Goal: Information Seeking & Learning: Learn about a topic

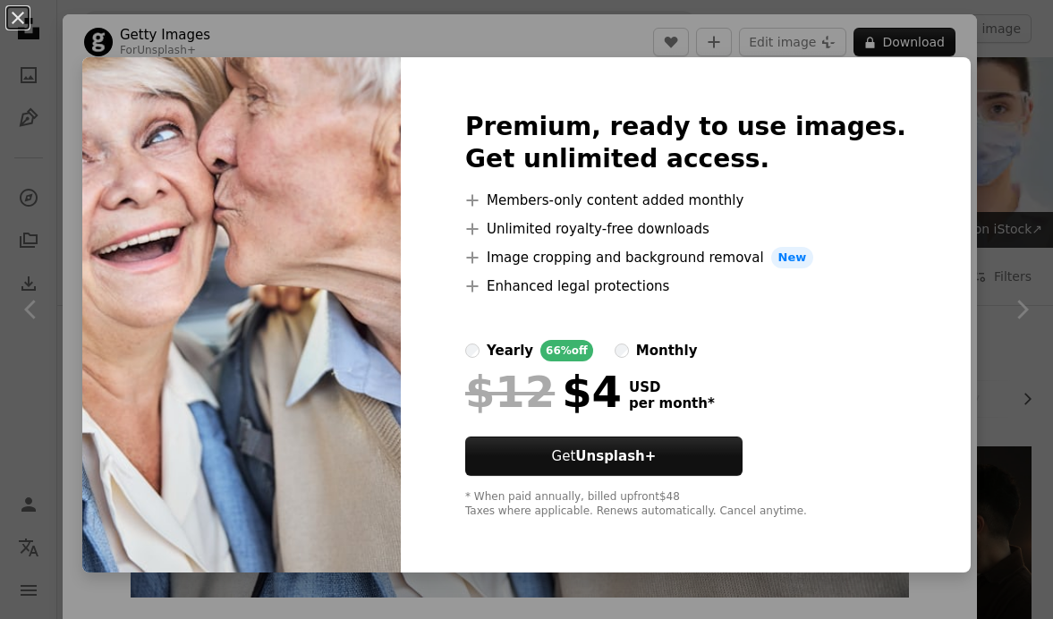
scroll to position [2086, 0]
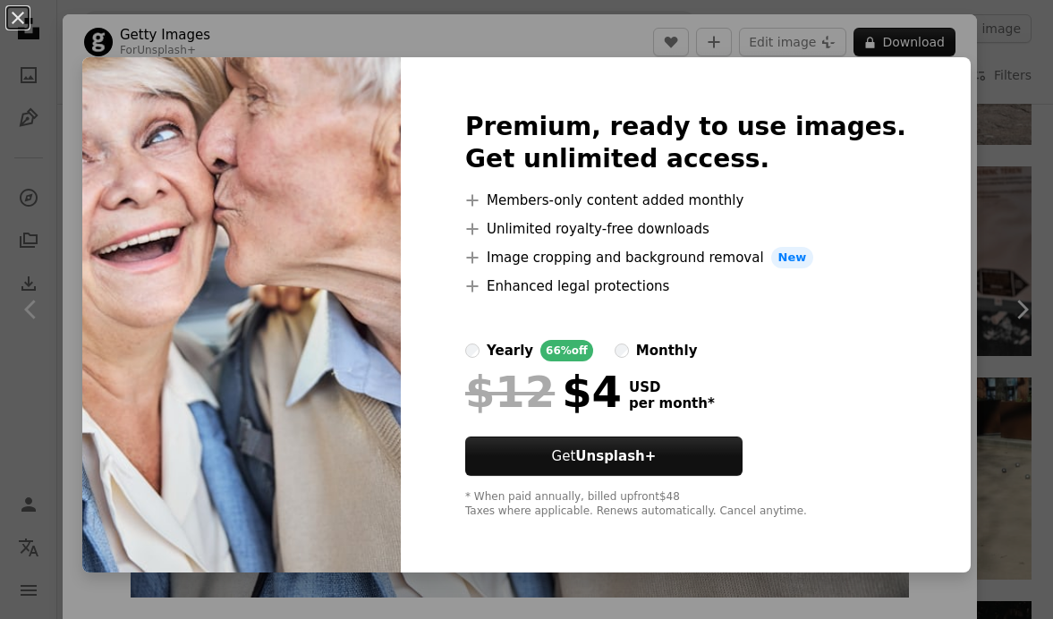
click at [962, 359] on div "An X shape Premium, ready to use images. Get unlimited access. A plus sign Memb…" at bounding box center [526, 309] width 1053 height 619
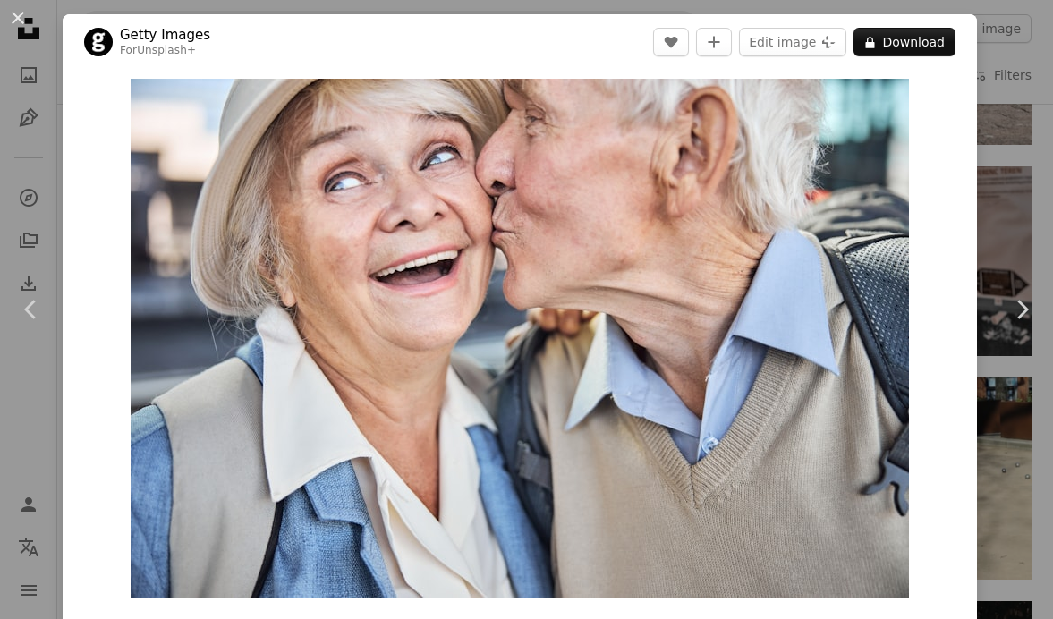
click at [1032, 551] on div "An X shape Chevron left Chevron right Getty Images For Unsplash+ A heart A plus…" at bounding box center [526, 309] width 1053 height 619
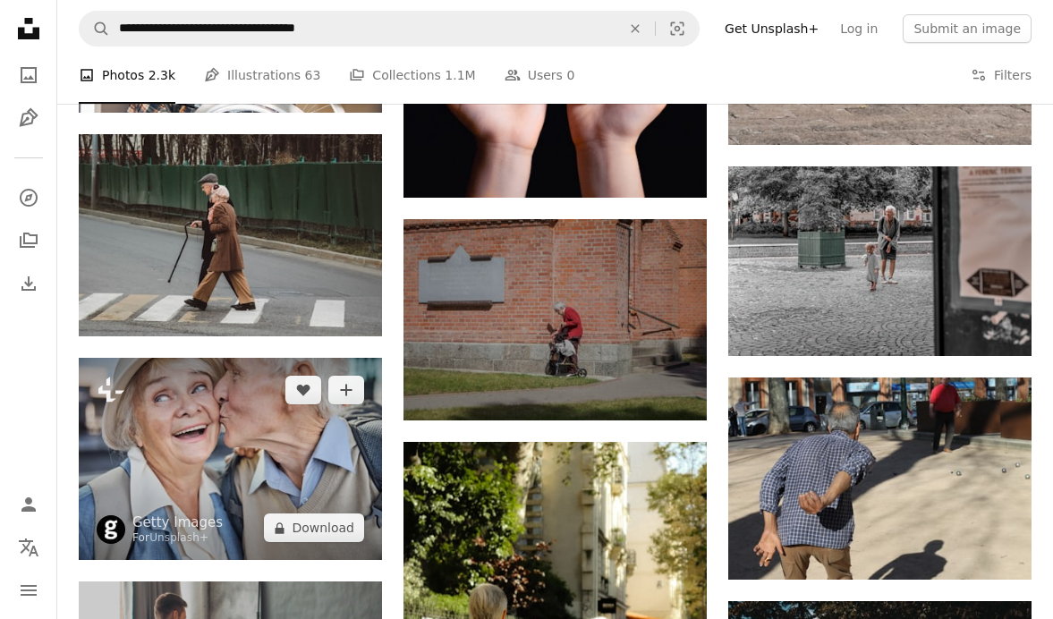
click at [216, 376] on img at bounding box center [230, 459] width 303 height 202
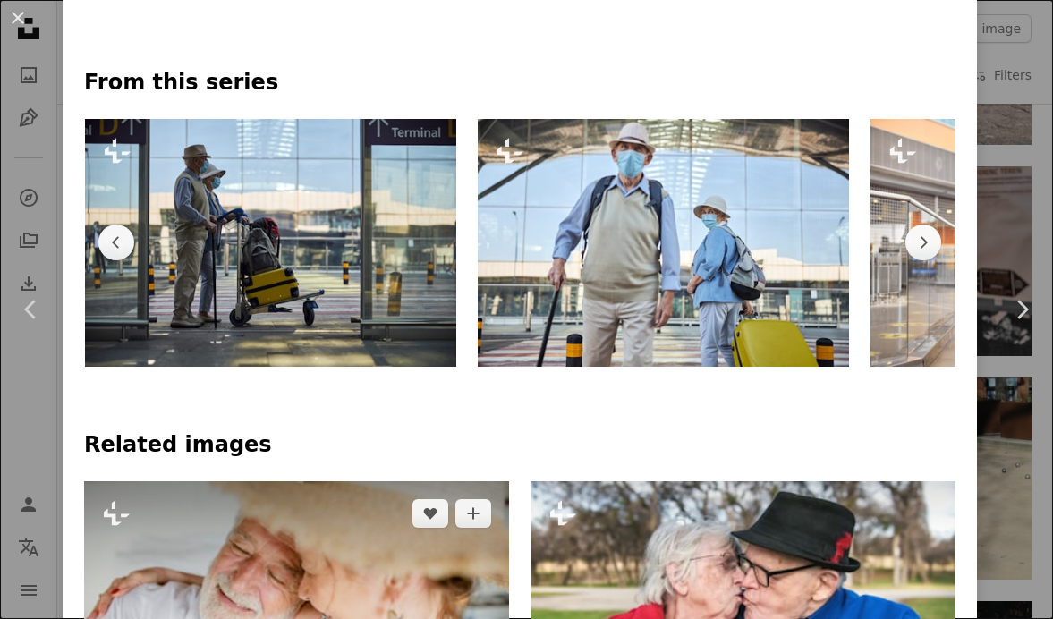
scroll to position [804, 0]
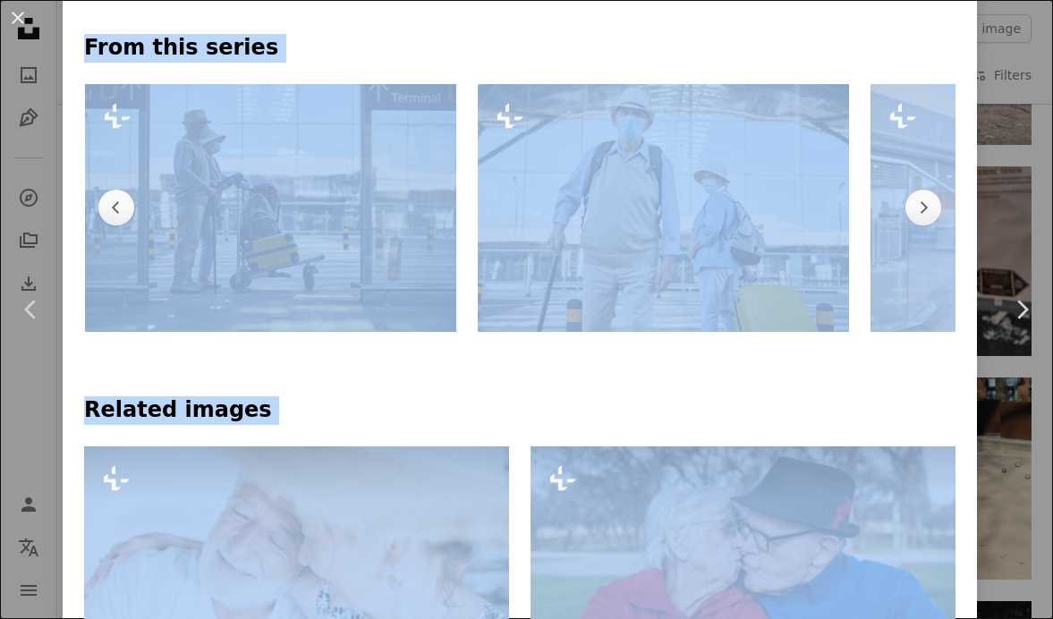
drag, startPoint x: 988, startPoint y: 616, endPoint x: 1047, endPoint y: 624, distance: 59.6
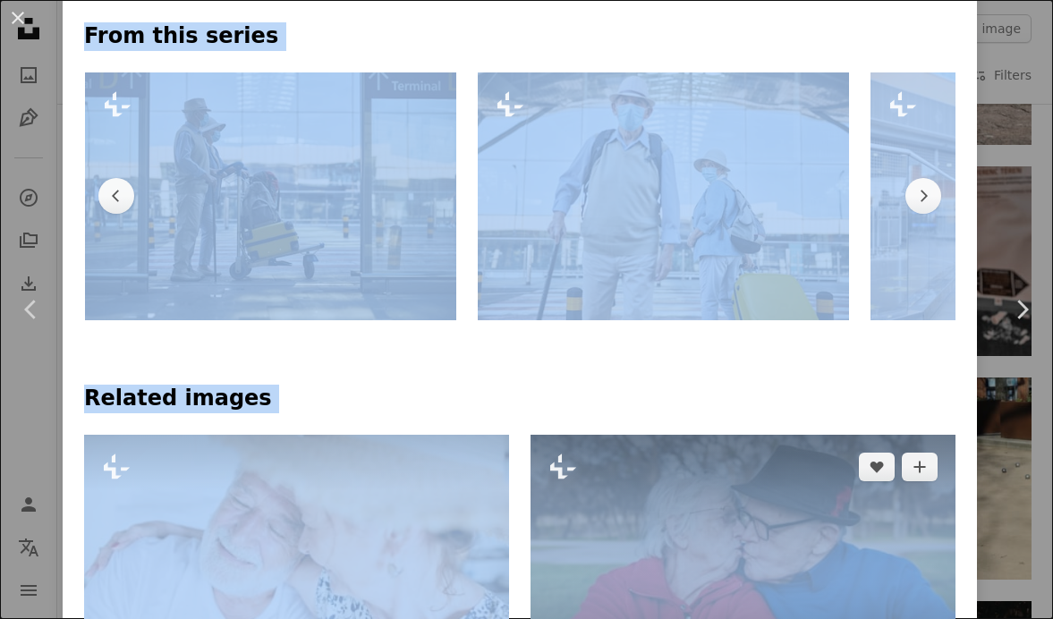
click at [951, 583] on img at bounding box center [743, 577] width 425 height 284
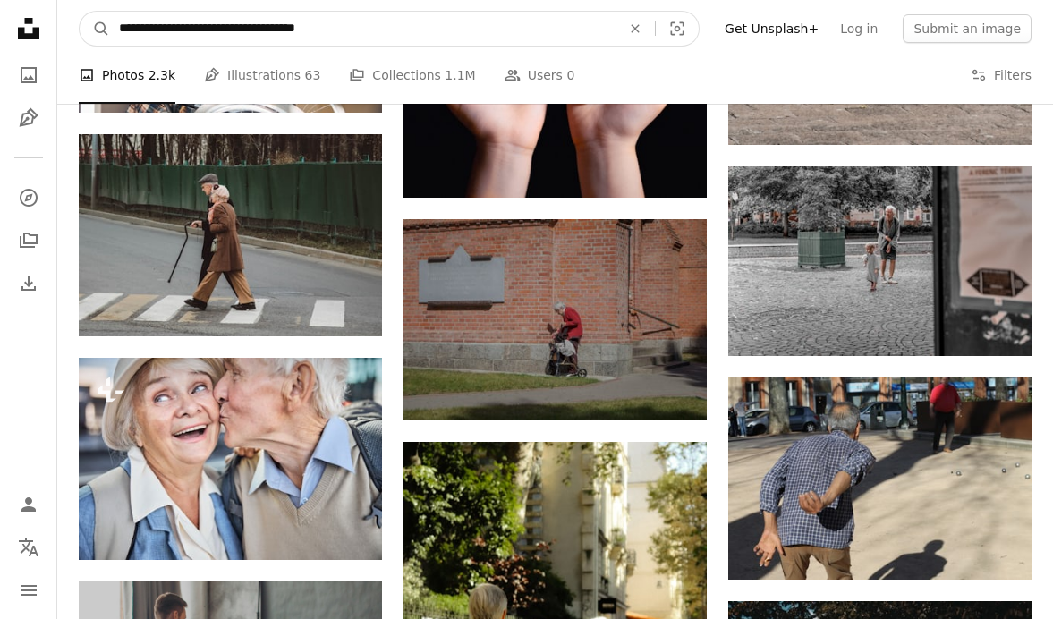
click at [374, 30] on input "**********" at bounding box center [363, 29] width 506 height 34
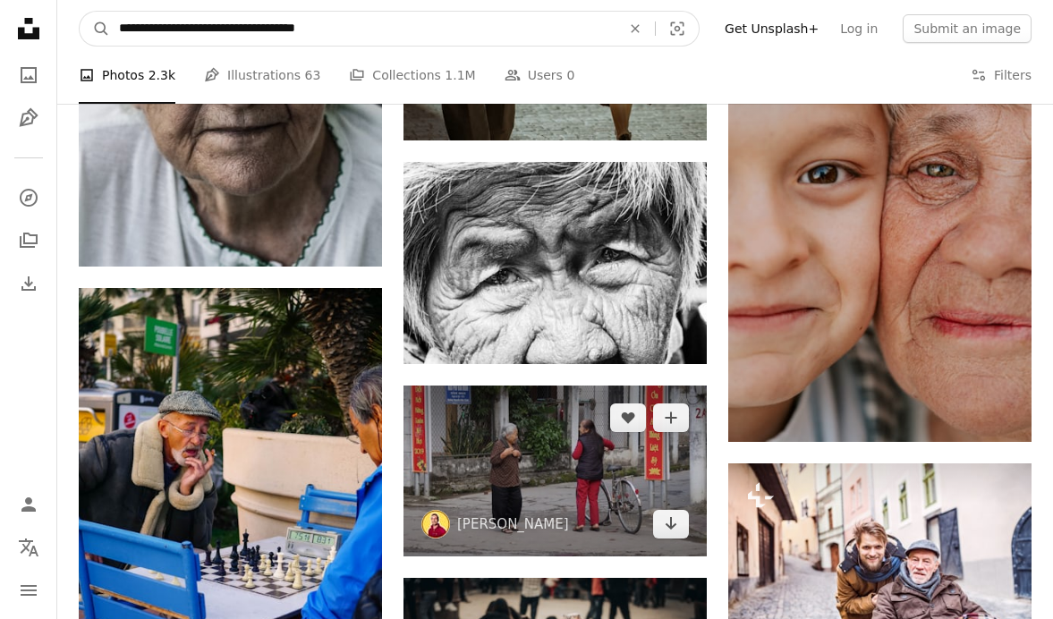
scroll to position [4026, 0]
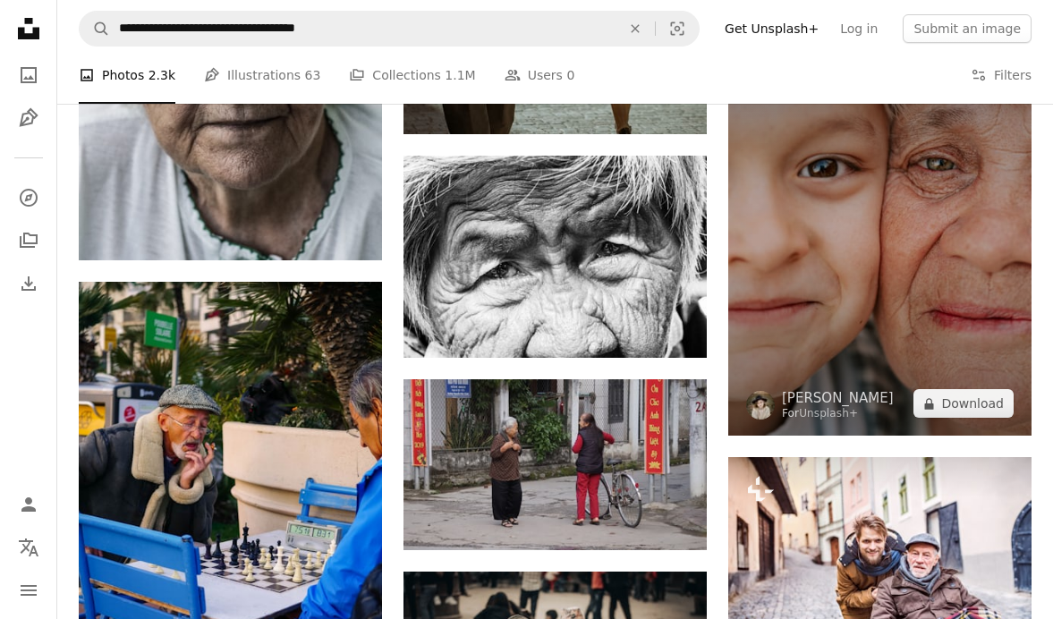
click at [862, 252] on img at bounding box center [879, 237] width 303 height 395
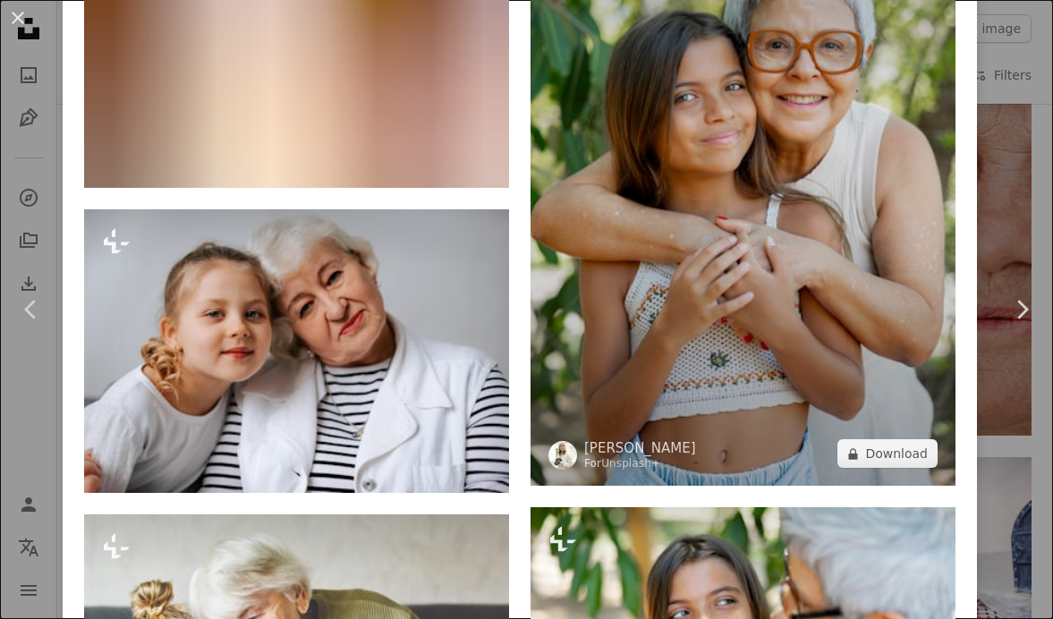
scroll to position [5104, 0]
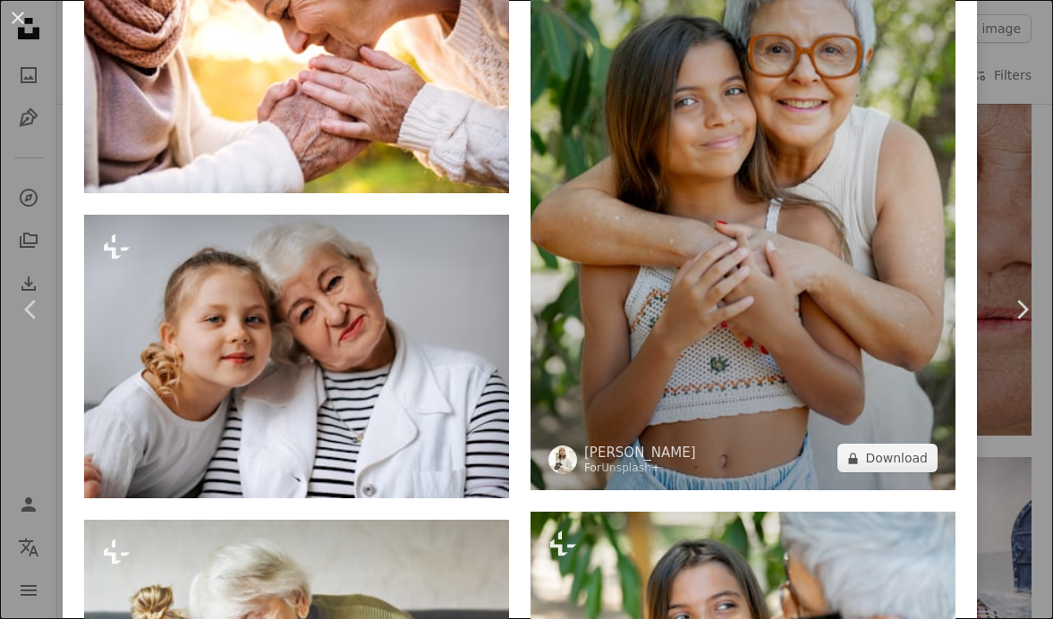
click at [851, 166] on img at bounding box center [743, 172] width 425 height 638
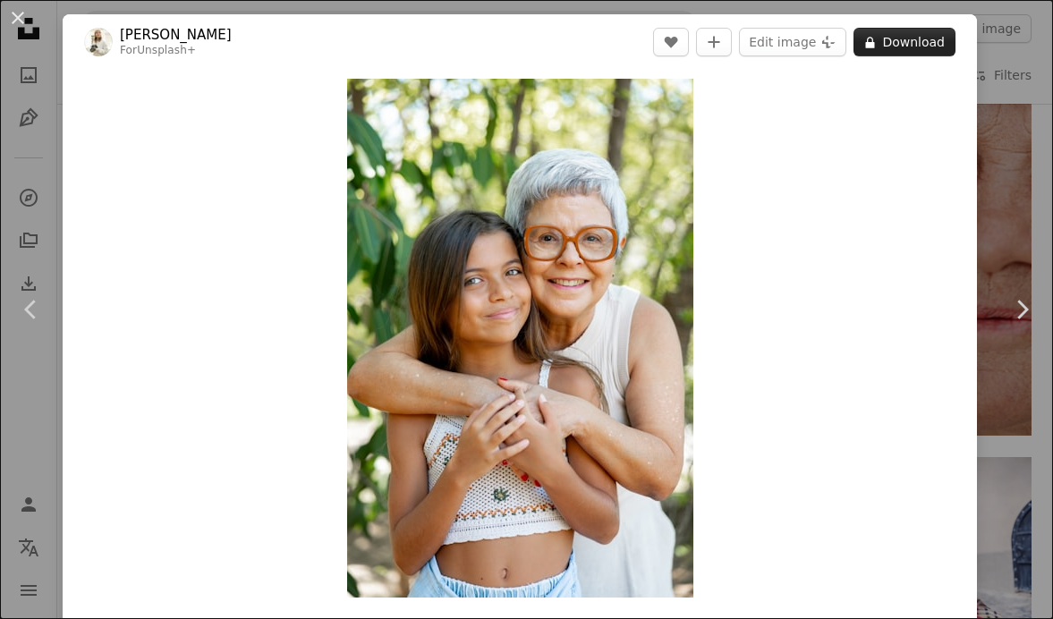
click at [935, 45] on button "A lock Download" at bounding box center [905, 42] width 102 height 29
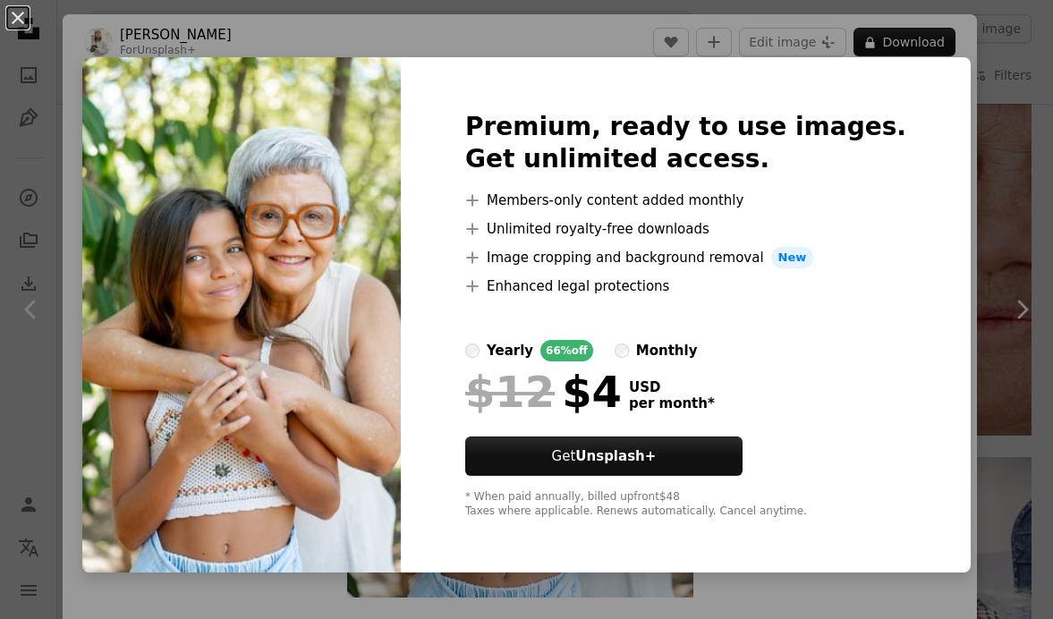
click at [962, 255] on div "An X shape Premium, ready to use images. Get unlimited access. A plus sign Memb…" at bounding box center [526, 309] width 1053 height 619
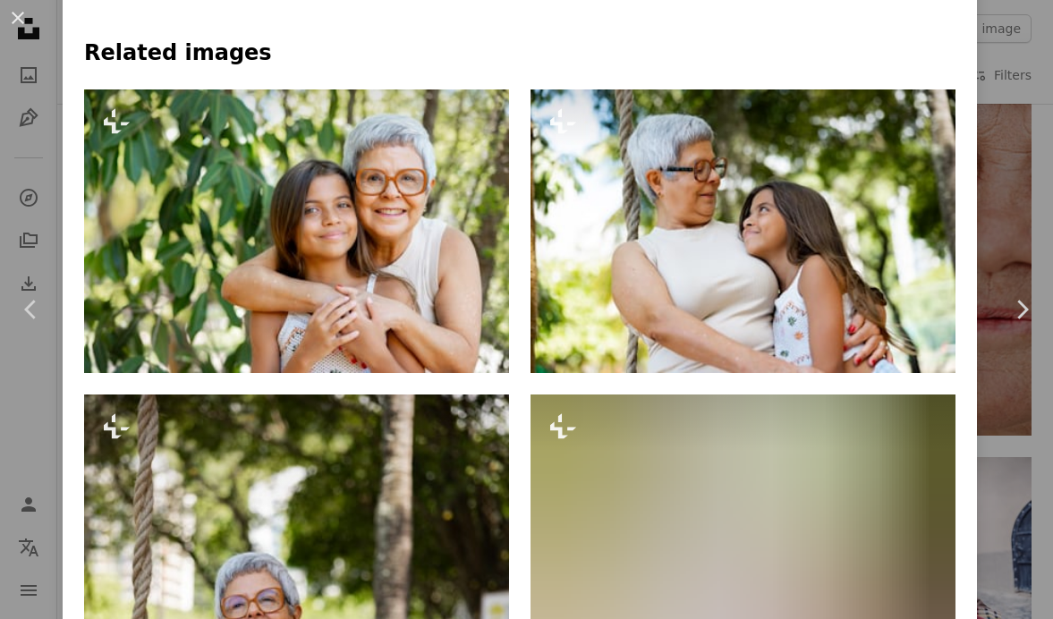
scroll to position [1249, 0]
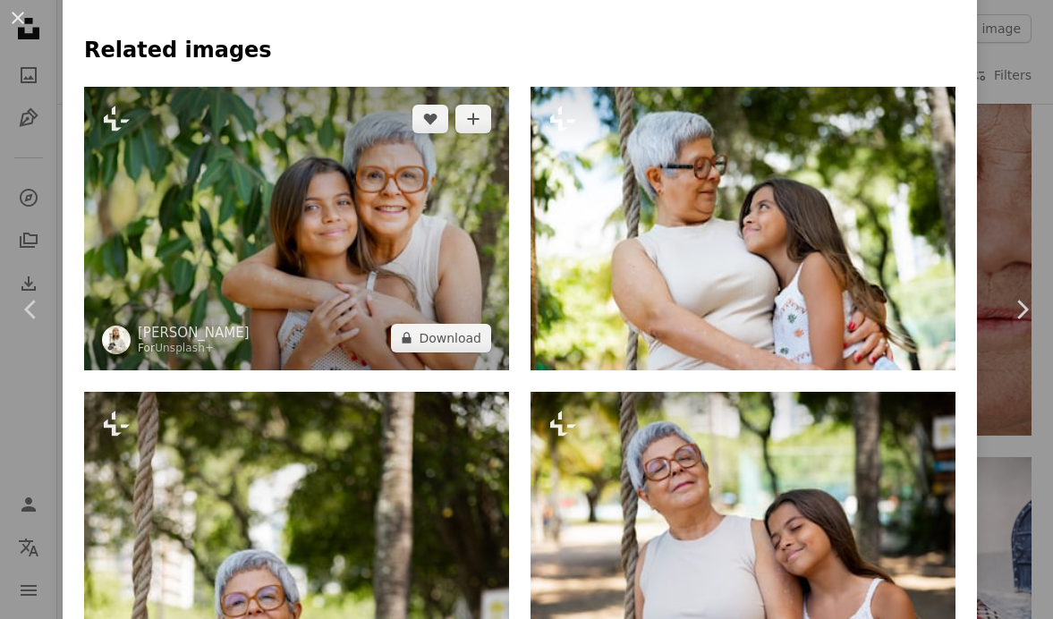
click at [328, 187] on img at bounding box center [296, 229] width 425 height 284
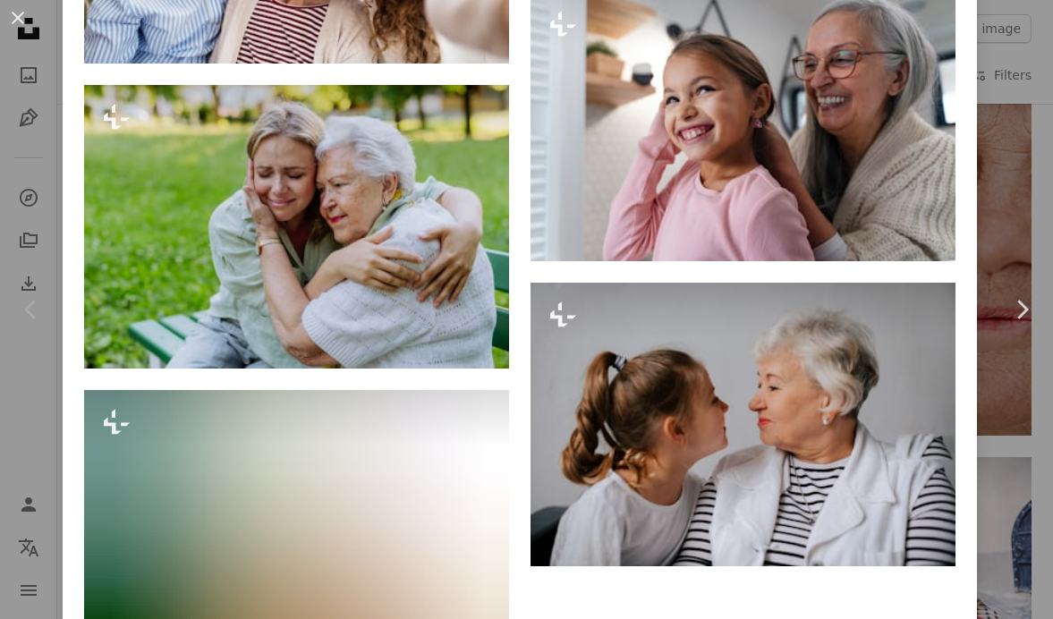
scroll to position [7108, 0]
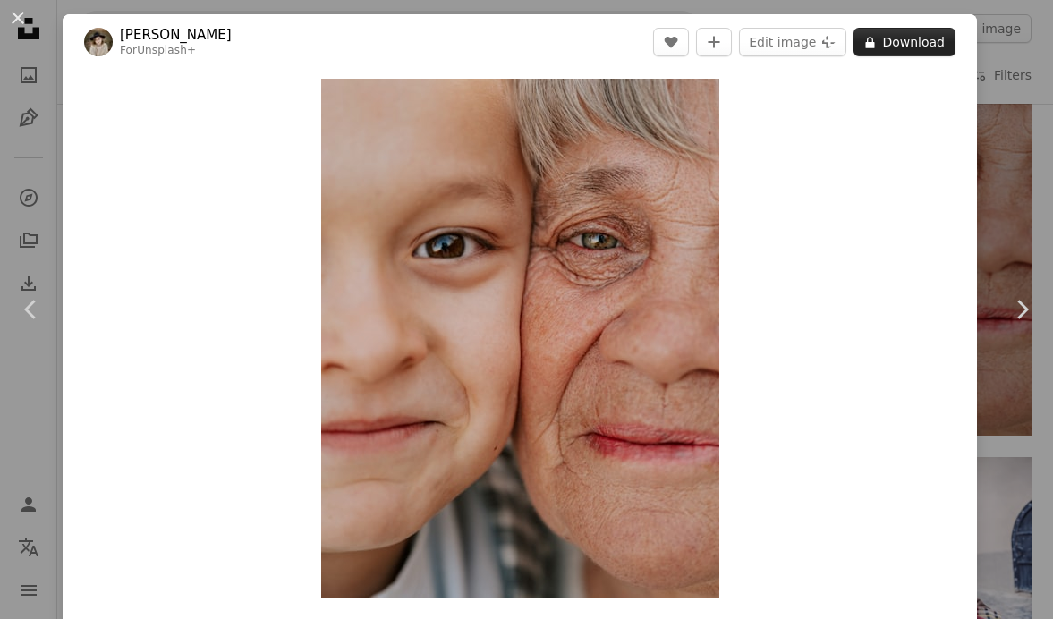
click at [932, 37] on button "A lock Download" at bounding box center [905, 42] width 102 height 29
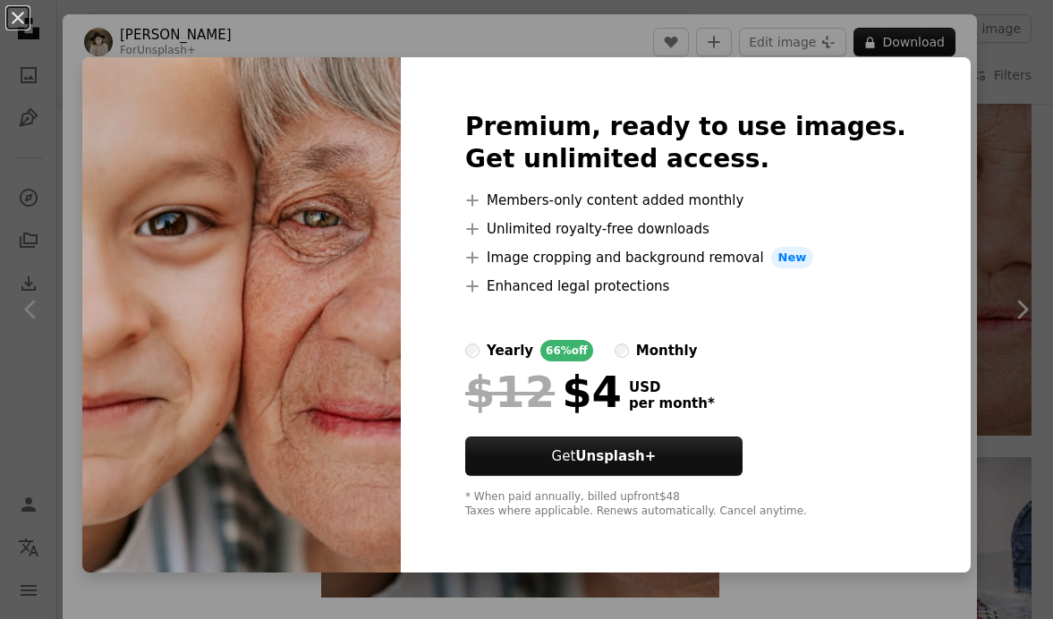
click at [86, 182] on div "An X shape Premium, ready to use images. Get unlimited access. A plus sign Memb…" at bounding box center [526, 309] width 1053 height 619
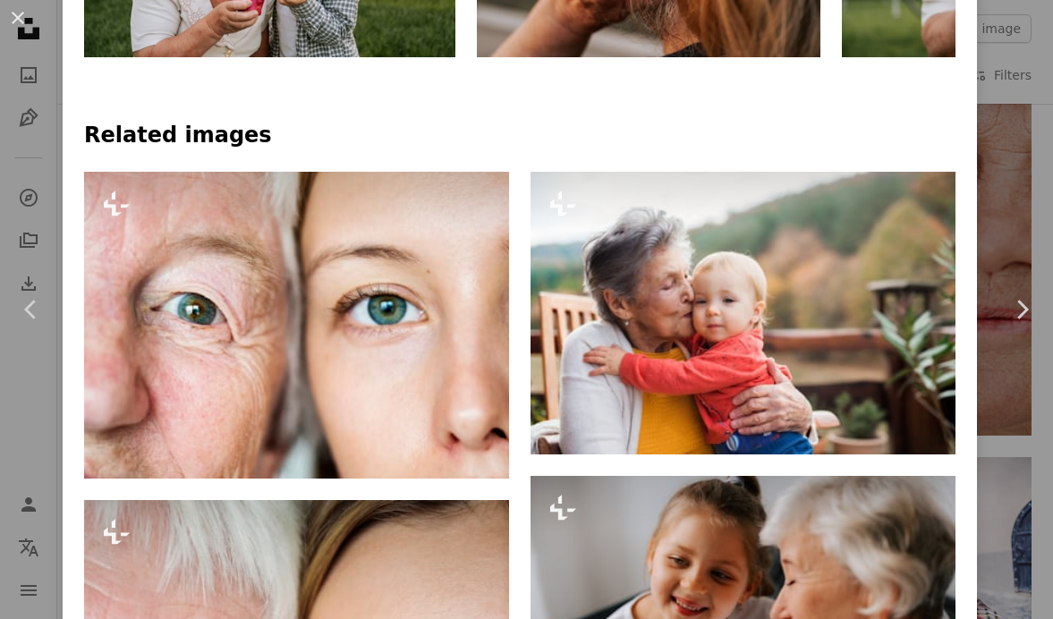
scroll to position [1086, 0]
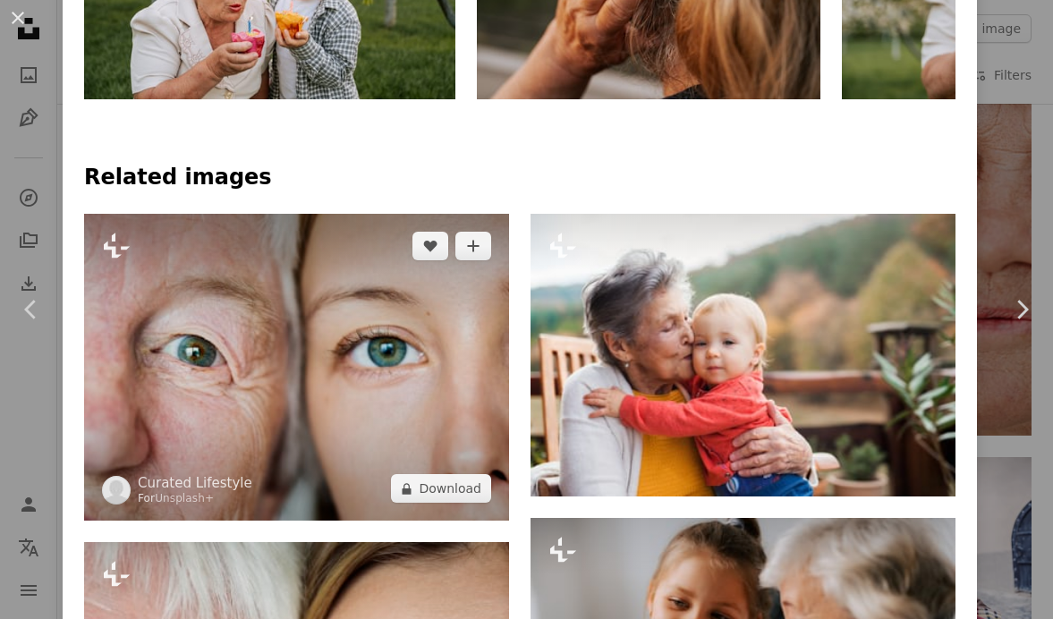
click at [391, 424] on img at bounding box center [296, 367] width 425 height 307
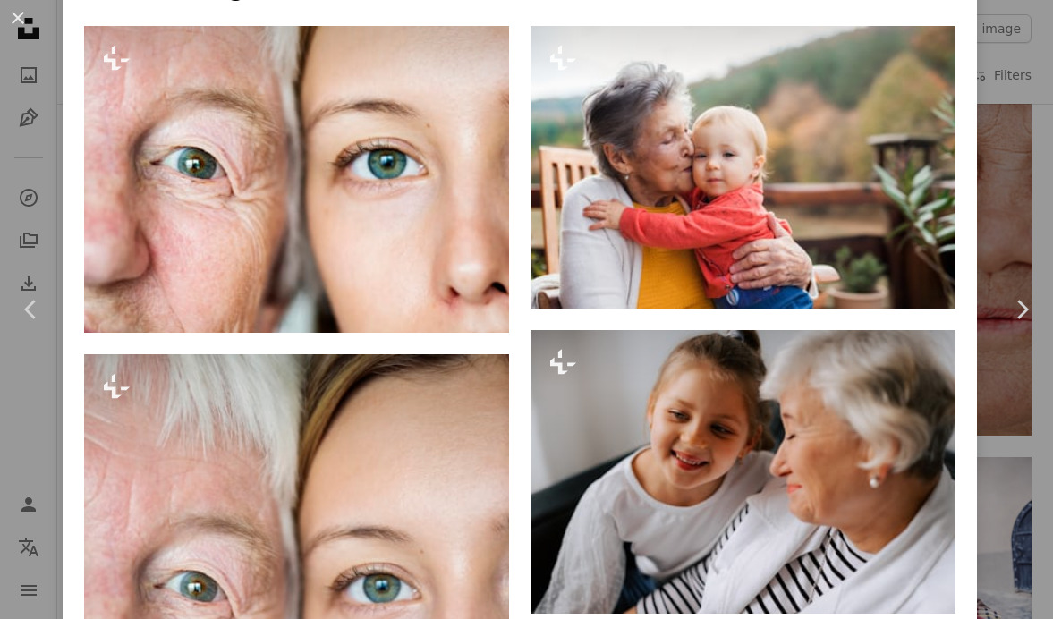
scroll to position [1279, 0]
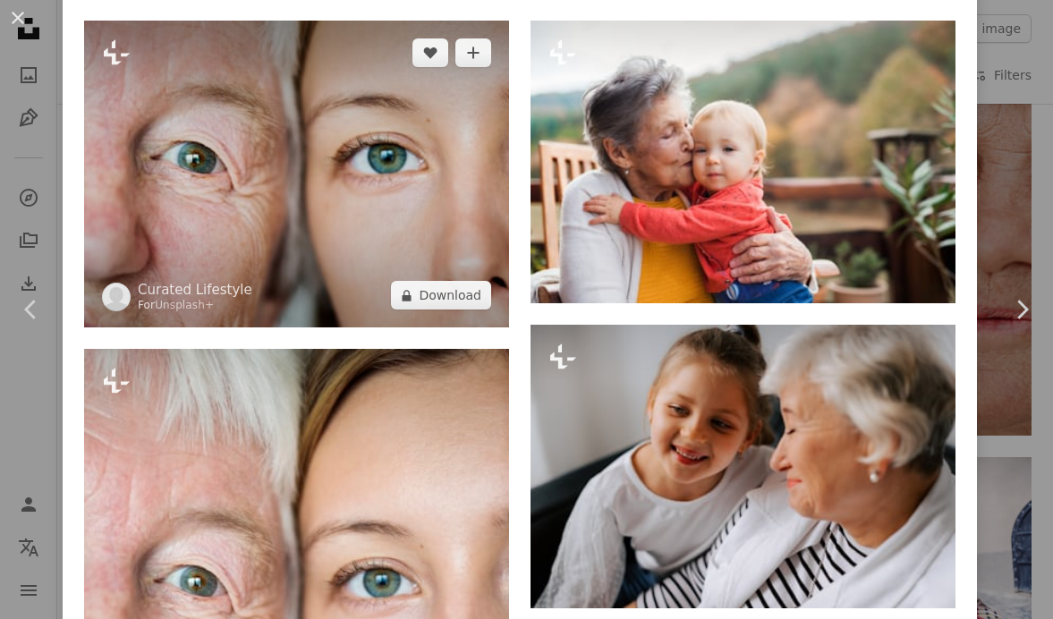
click at [347, 234] on img at bounding box center [296, 174] width 425 height 307
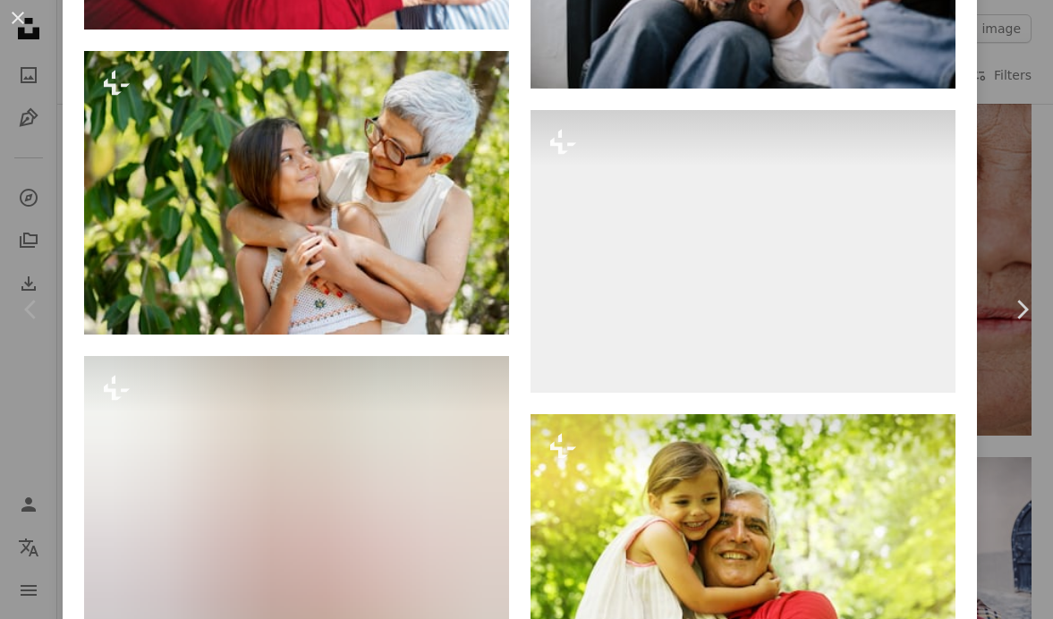
scroll to position [11186, 0]
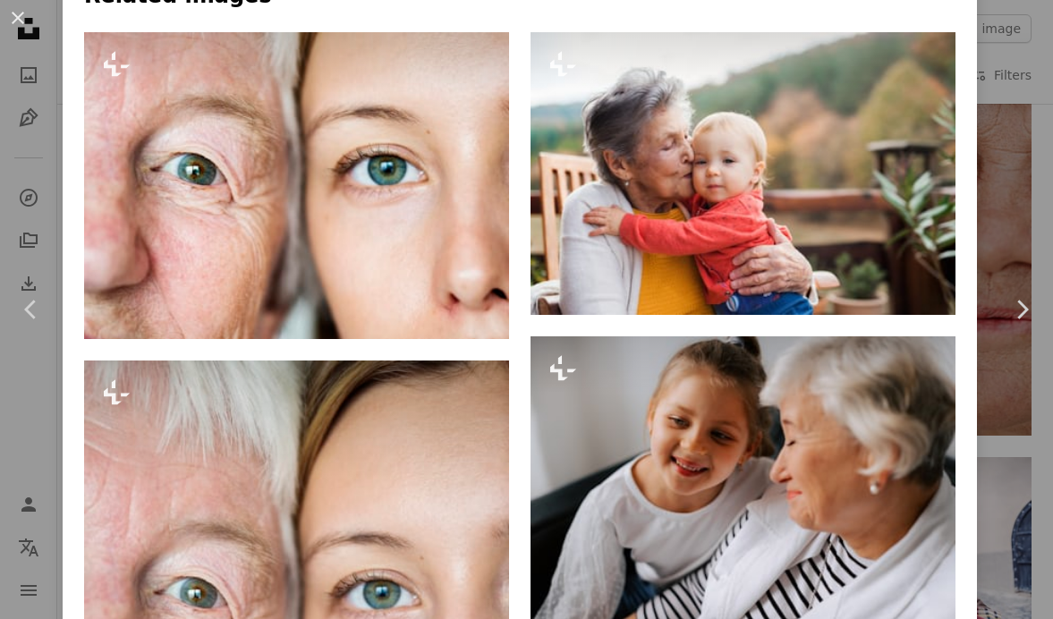
scroll to position [1286, 0]
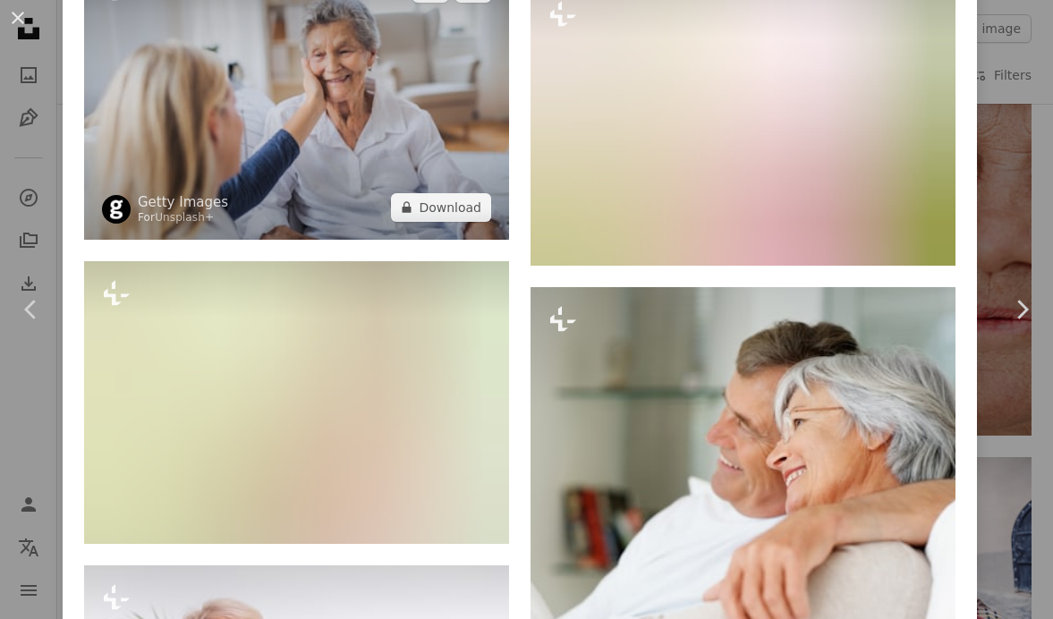
scroll to position [13364, 0]
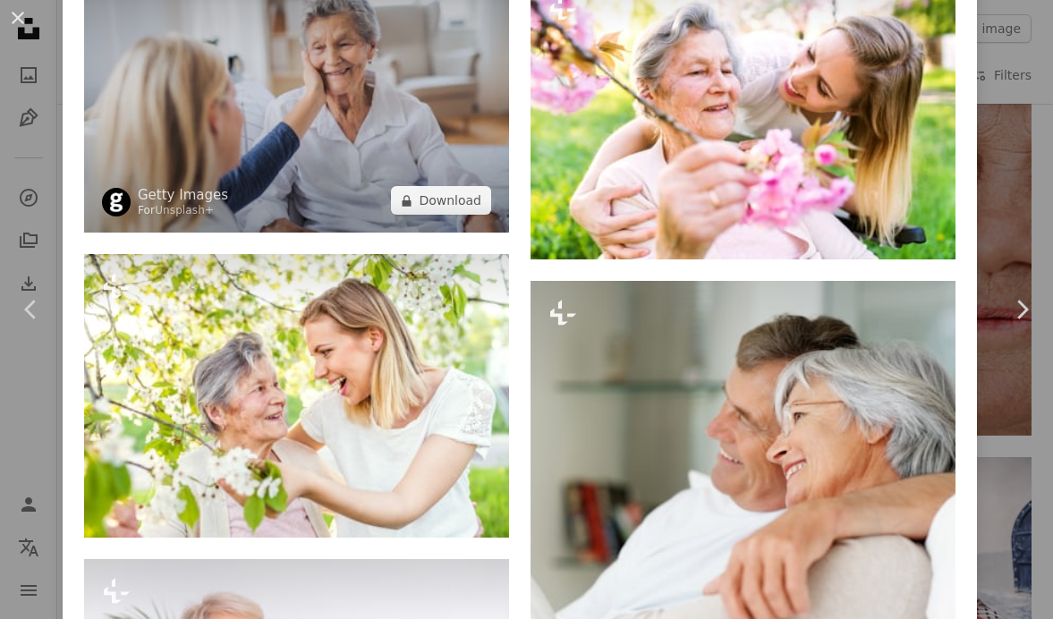
click at [411, 212] on img at bounding box center [296, 91] width 425 height 284
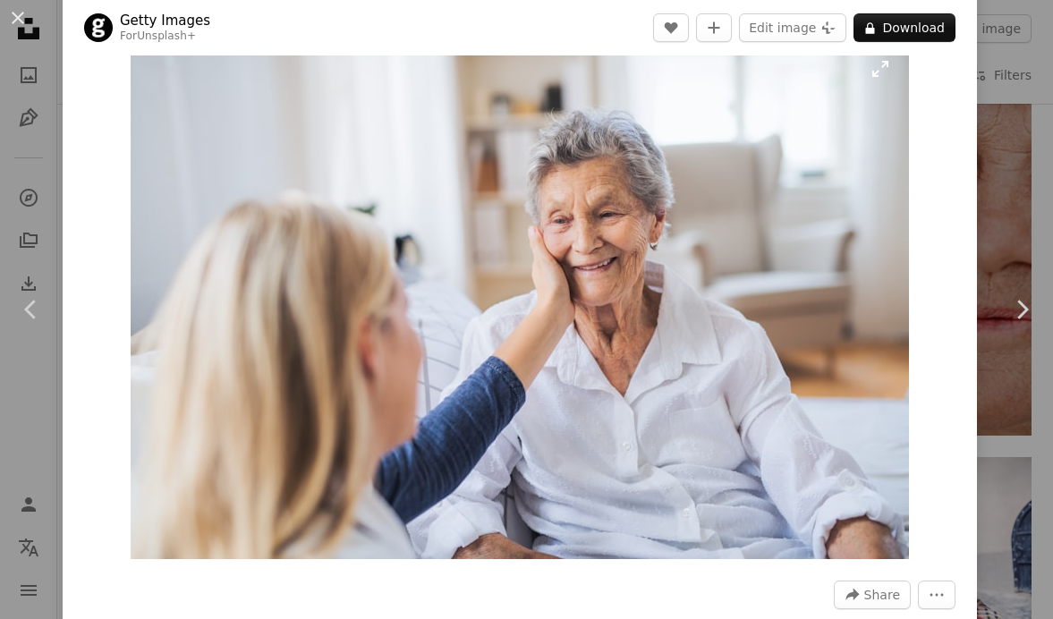
scroll to position [42, 0]
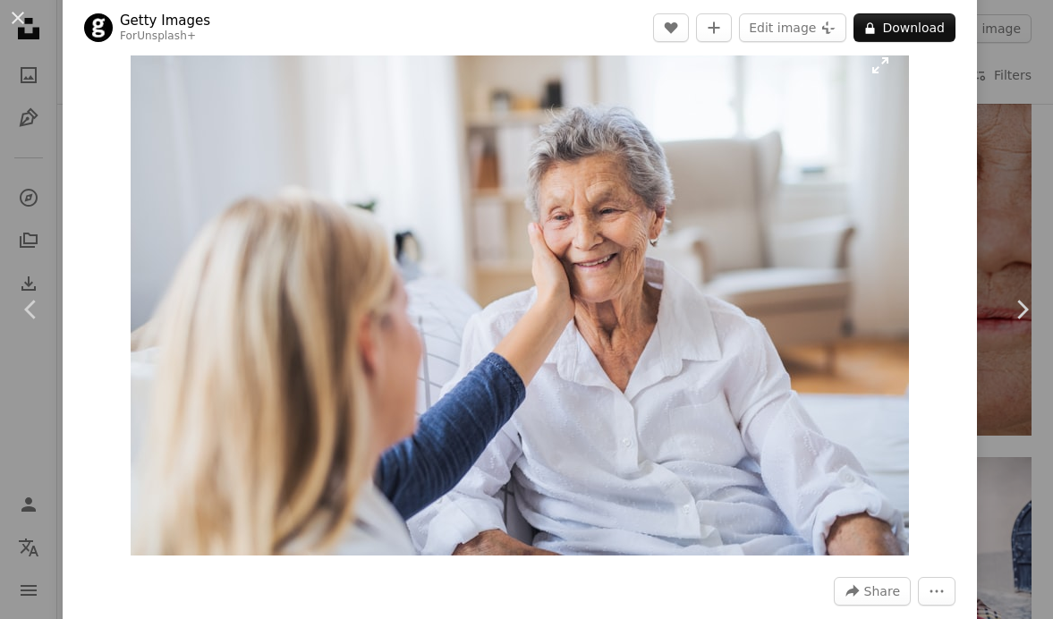
click at [327, 399] on img "Zoom in on this image" at bounding box center [520, 296] width 778 height 519
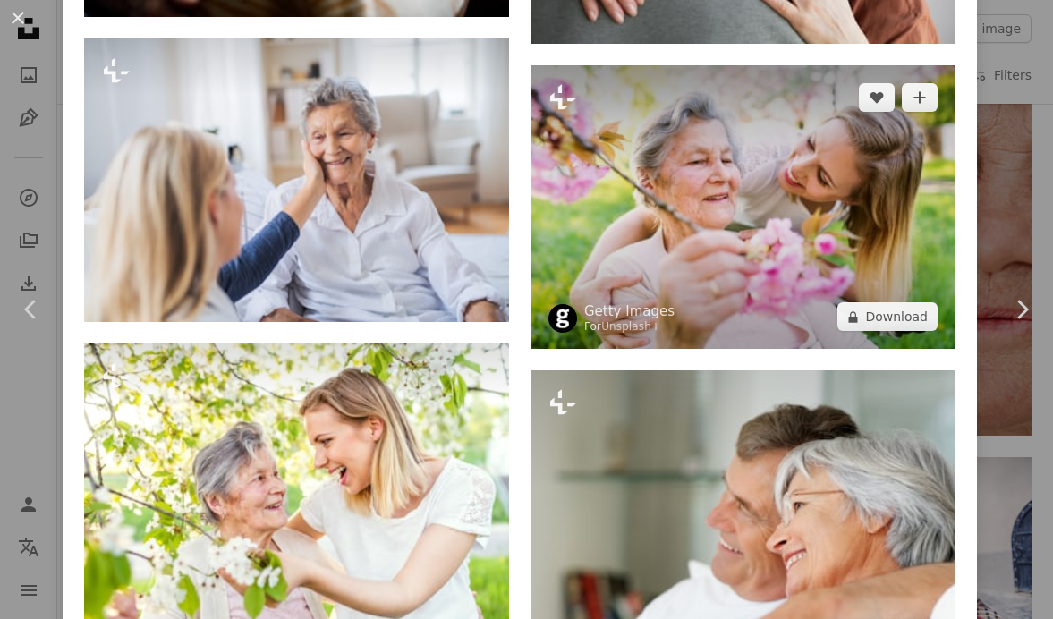
scroll to position [13277, 0]
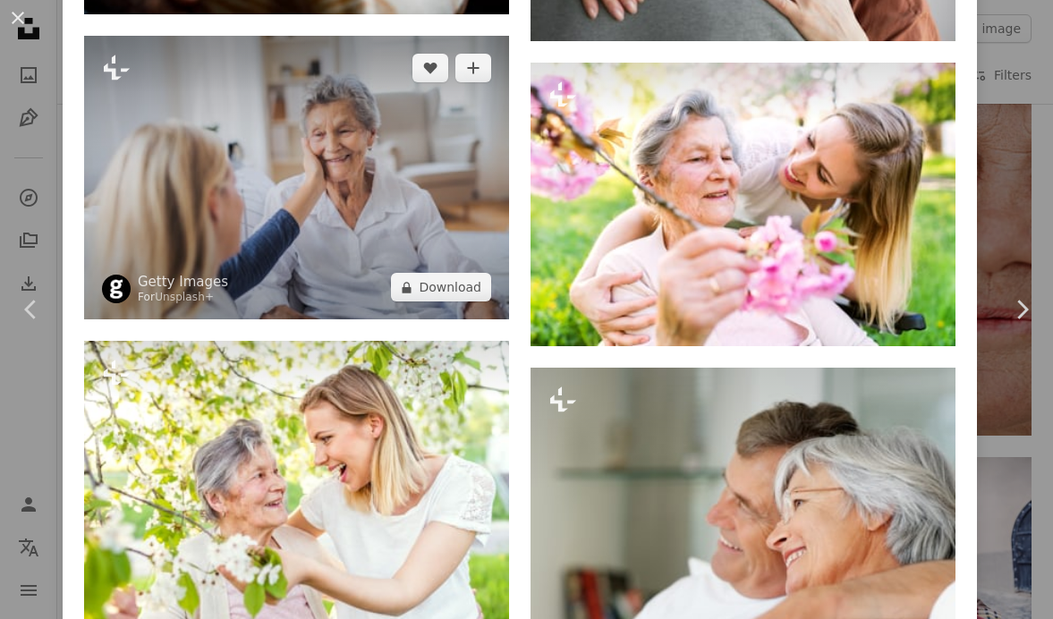
click at [395, 319] on img at bounding box center [296, 178] width 425 height 284
